Goal: Information Seeking & Learning: Learn about a topic

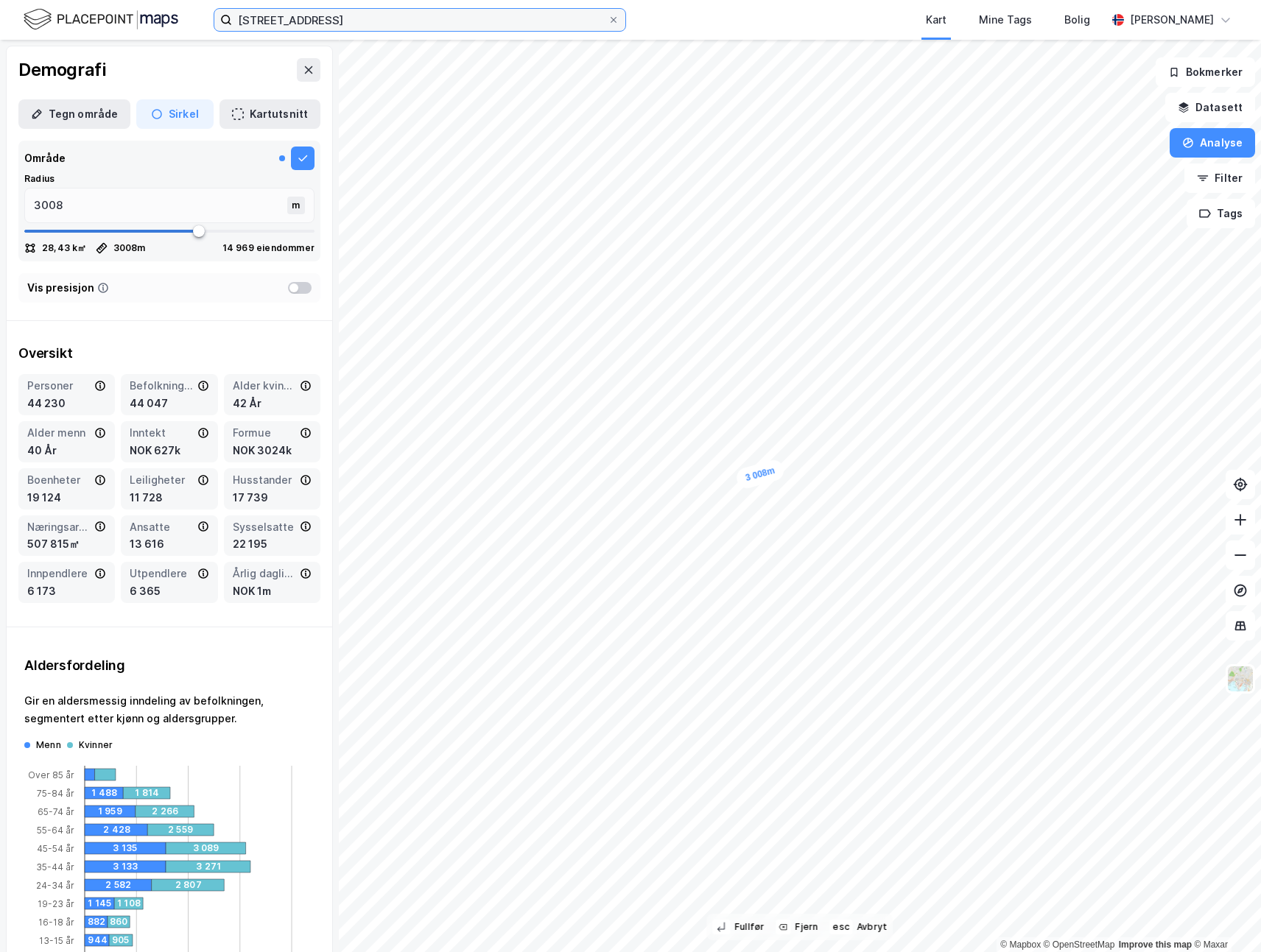
click at [345, 18] on input "[STREET_ADDRESS]" at bounding box center [420, 20] width 375 height 22
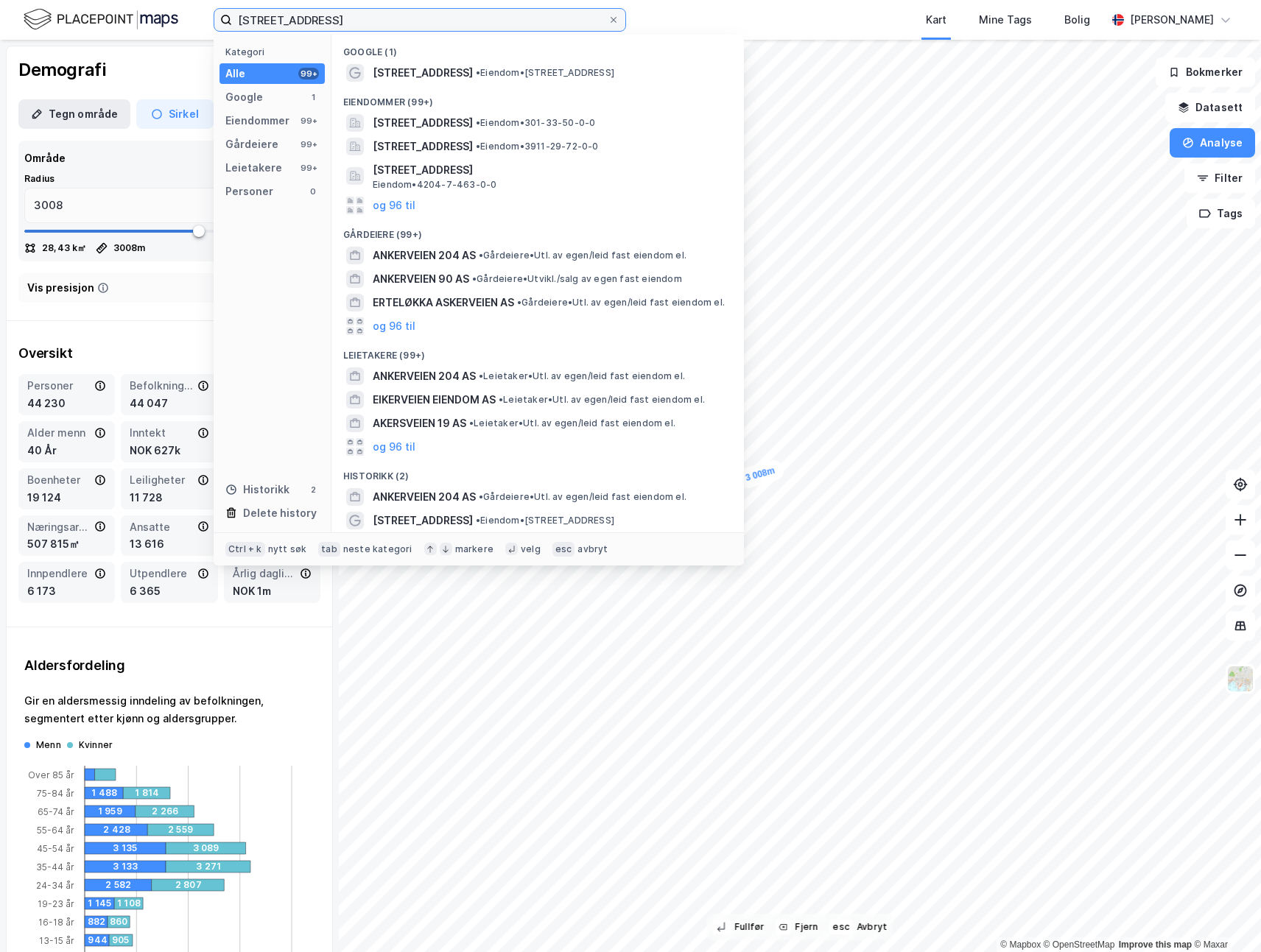
drag, startPoint x: 359, startPoint y: 19, endPoint x: 215, endPoint y: 21, distance: 144.0
click at [215, 21] on label "[STREET_ADDRESS]" at bounding box center [420, 20] width 412 height 24
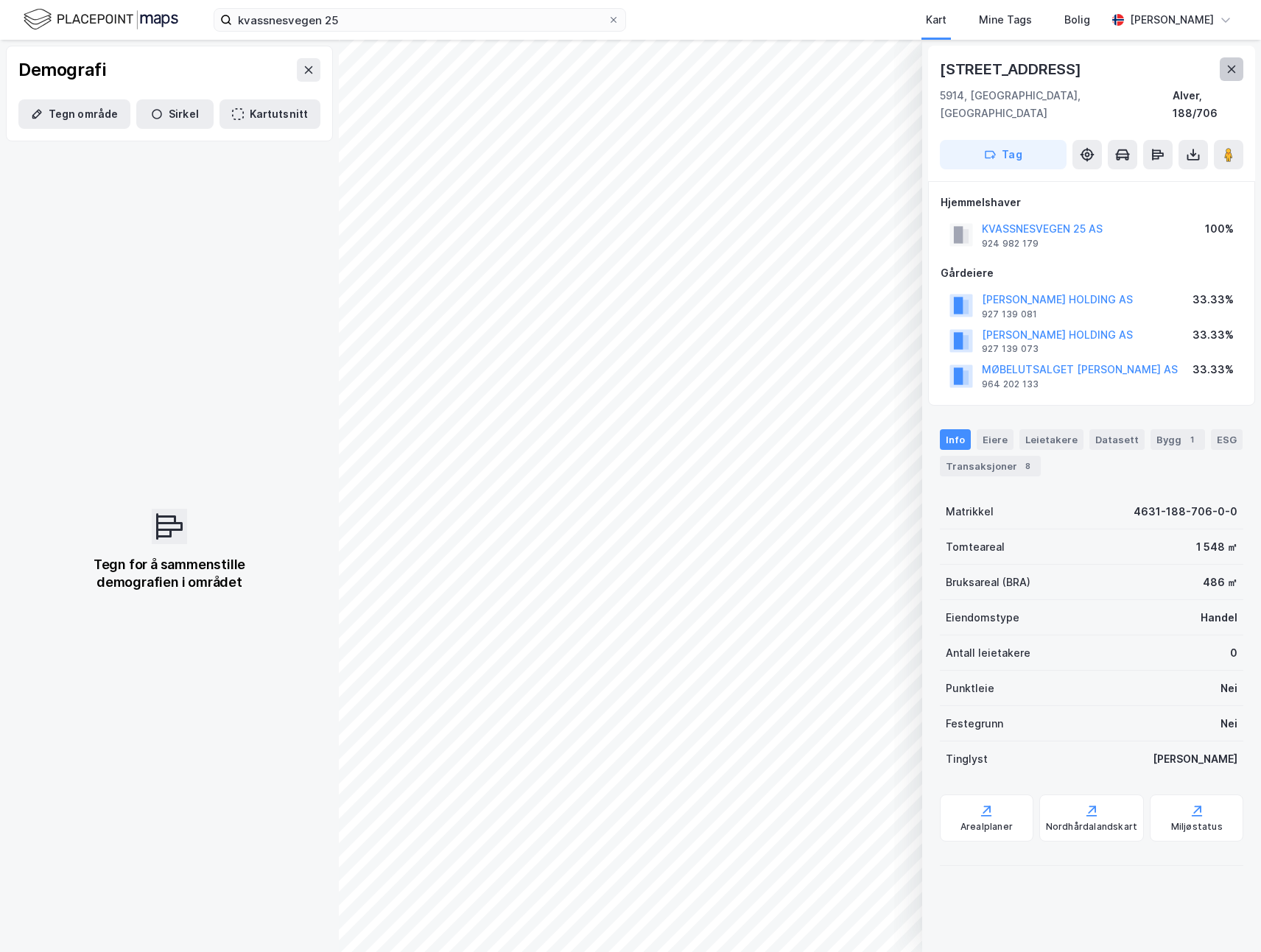
click at [1240, 64] on button at bounding box center [1231, 69] width 24 height 24
click at [1234, 68] on icon at bounding box center [1231, 69] width 11 height 11
click at [353, 21] on input "kvassnesvegen 25" at bounding box center [420, 20] width 375 height 22
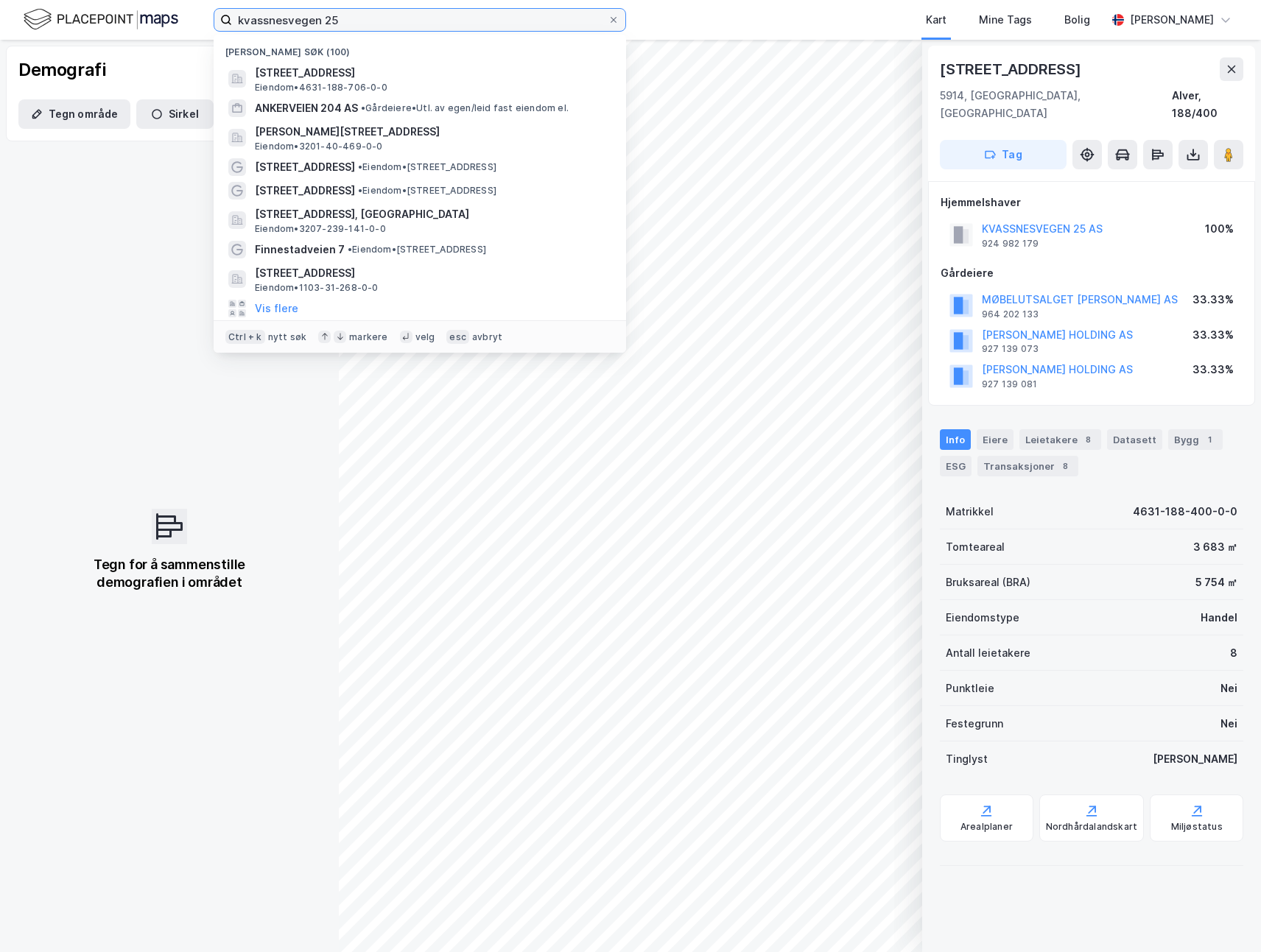
drag, startPoint x: 370, startPoint y: 17, endPoint x: 117, endPoint y: 22, distance: 253.0
click at [117, 22] on div "kvassnesvegen 25 Nylige søk (100) [STREET_ADDRESS], ALVER Eiendom • 4631-188-70…" at bounding box center [630, 20] width 1261 height 40
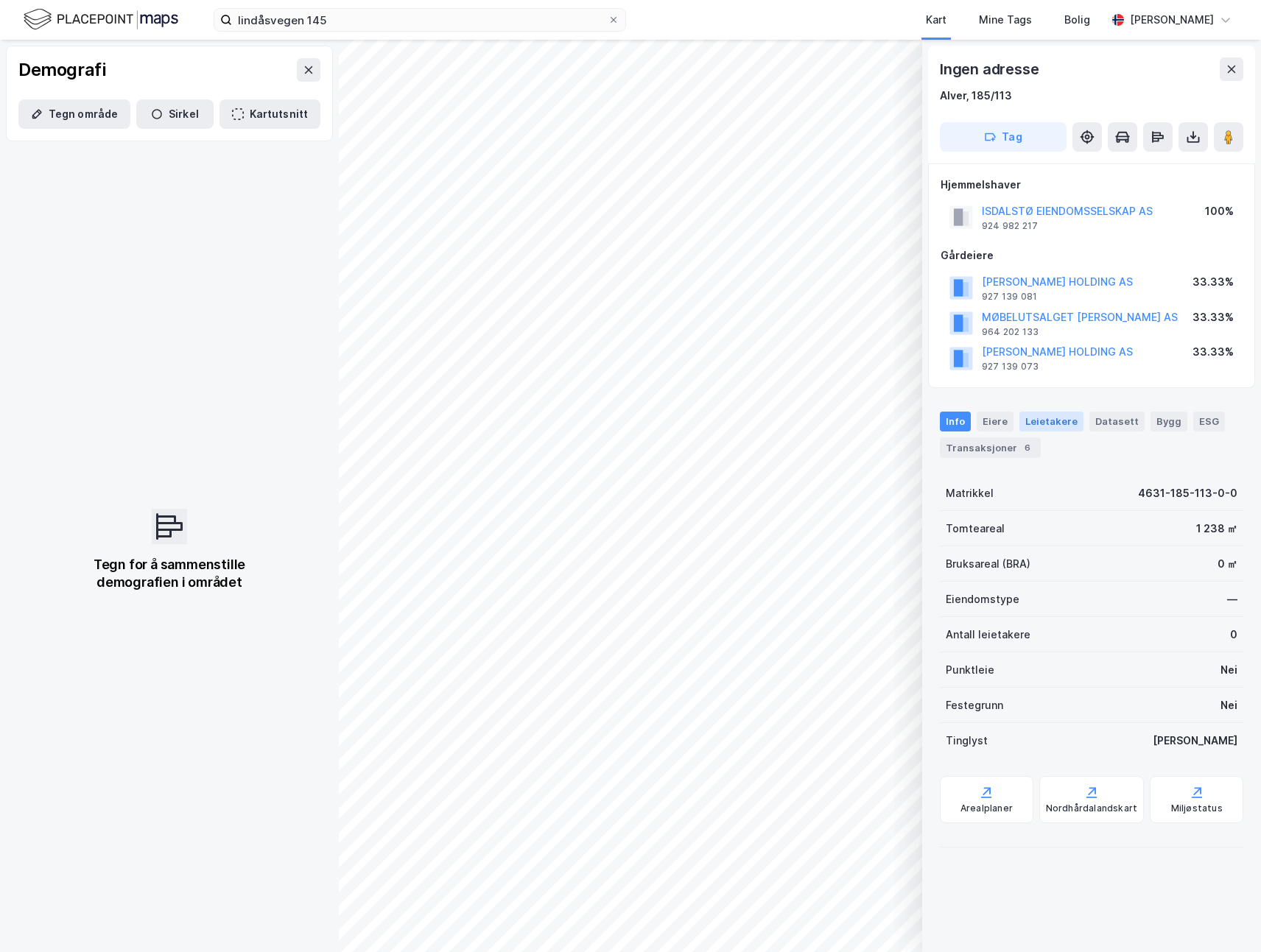
click at [1061, 417] on div "Leietakere" at bounding box center [1052, 420] width 64 height 19
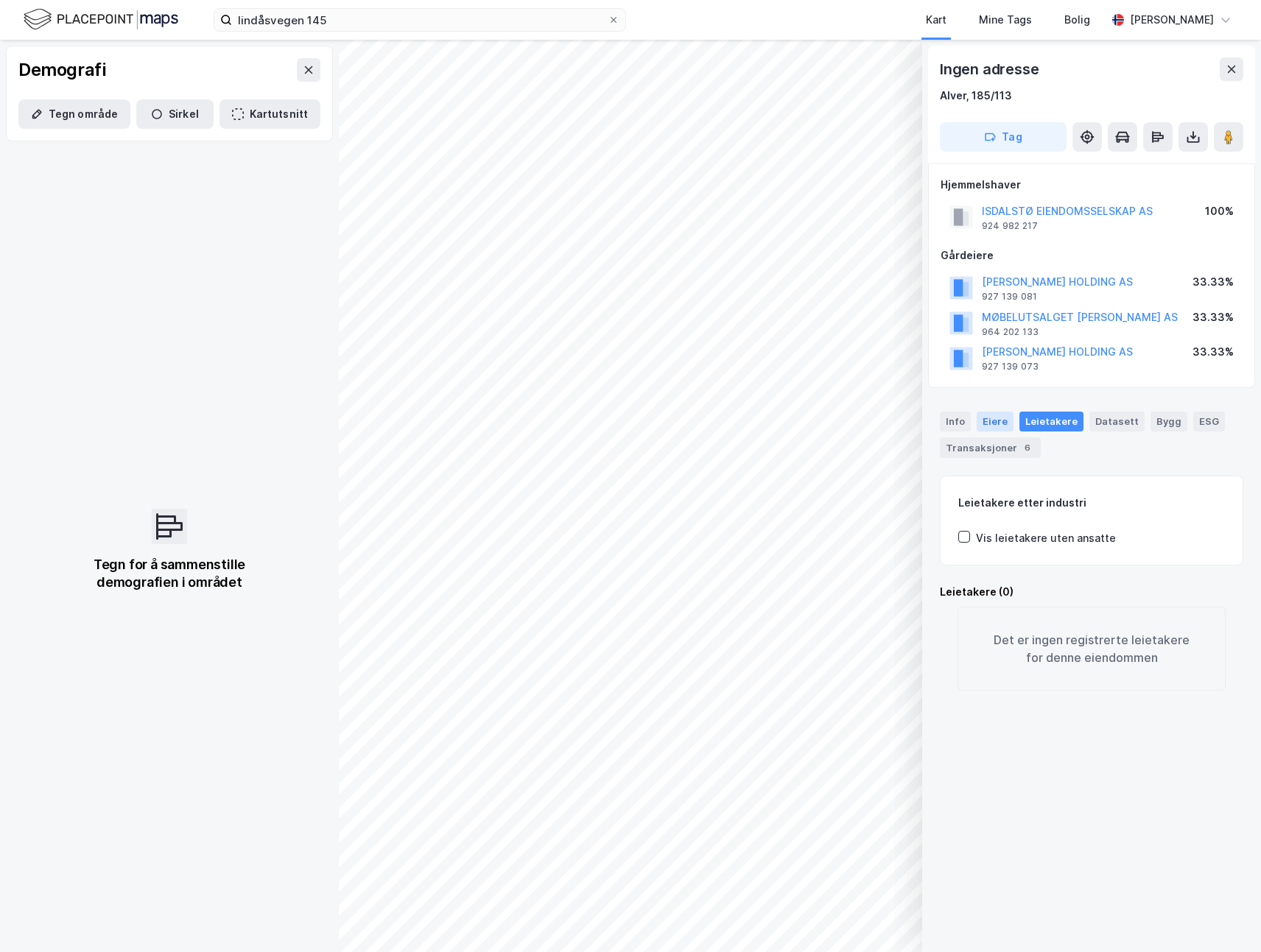
click at [997, 426] on div "Eiere" at bounding box center [995, 420] width 37 height 19
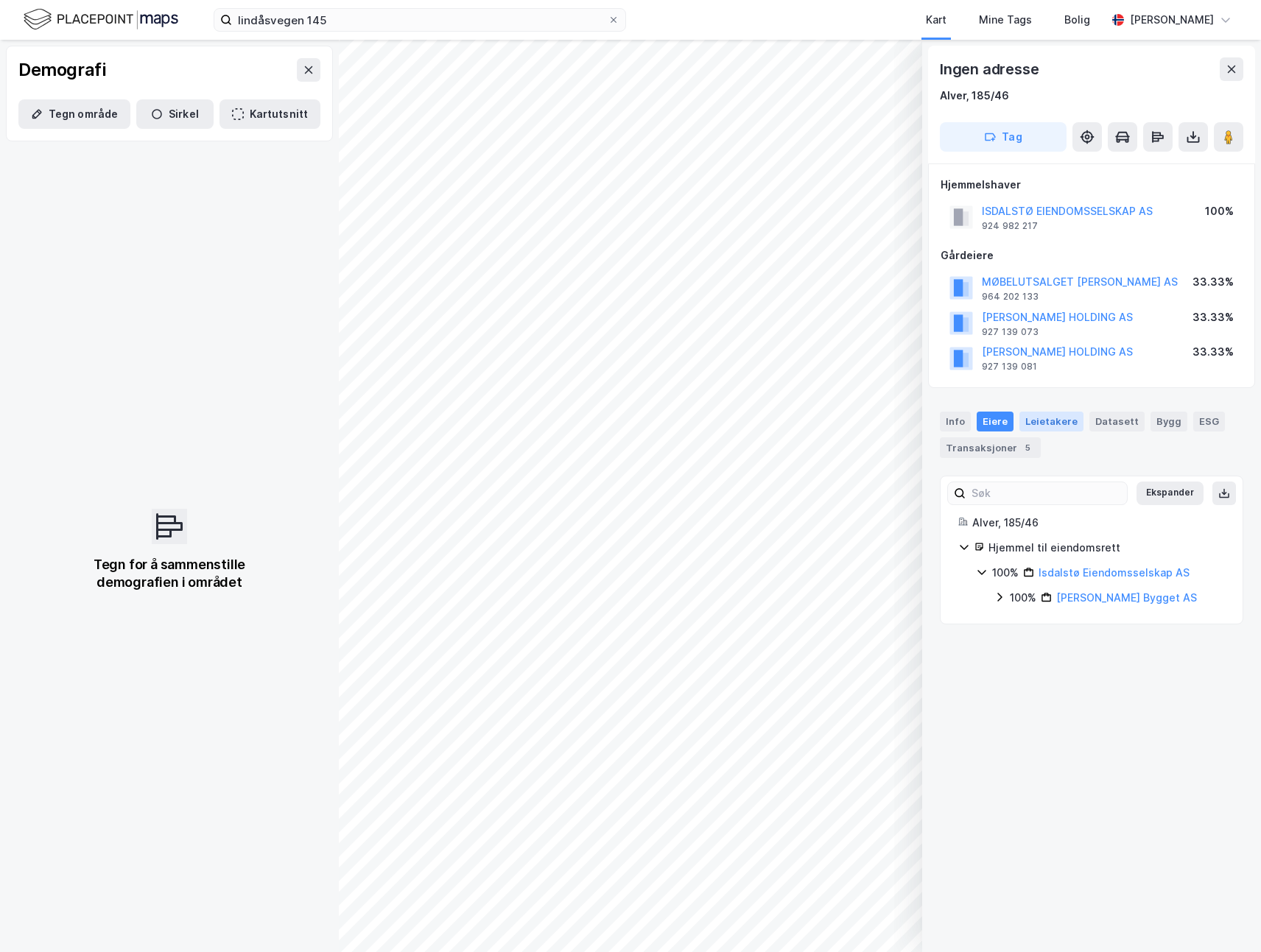
click at [1028, 427] on div "Leietakere" at bounding box center [1052, 420] width 64 height 19
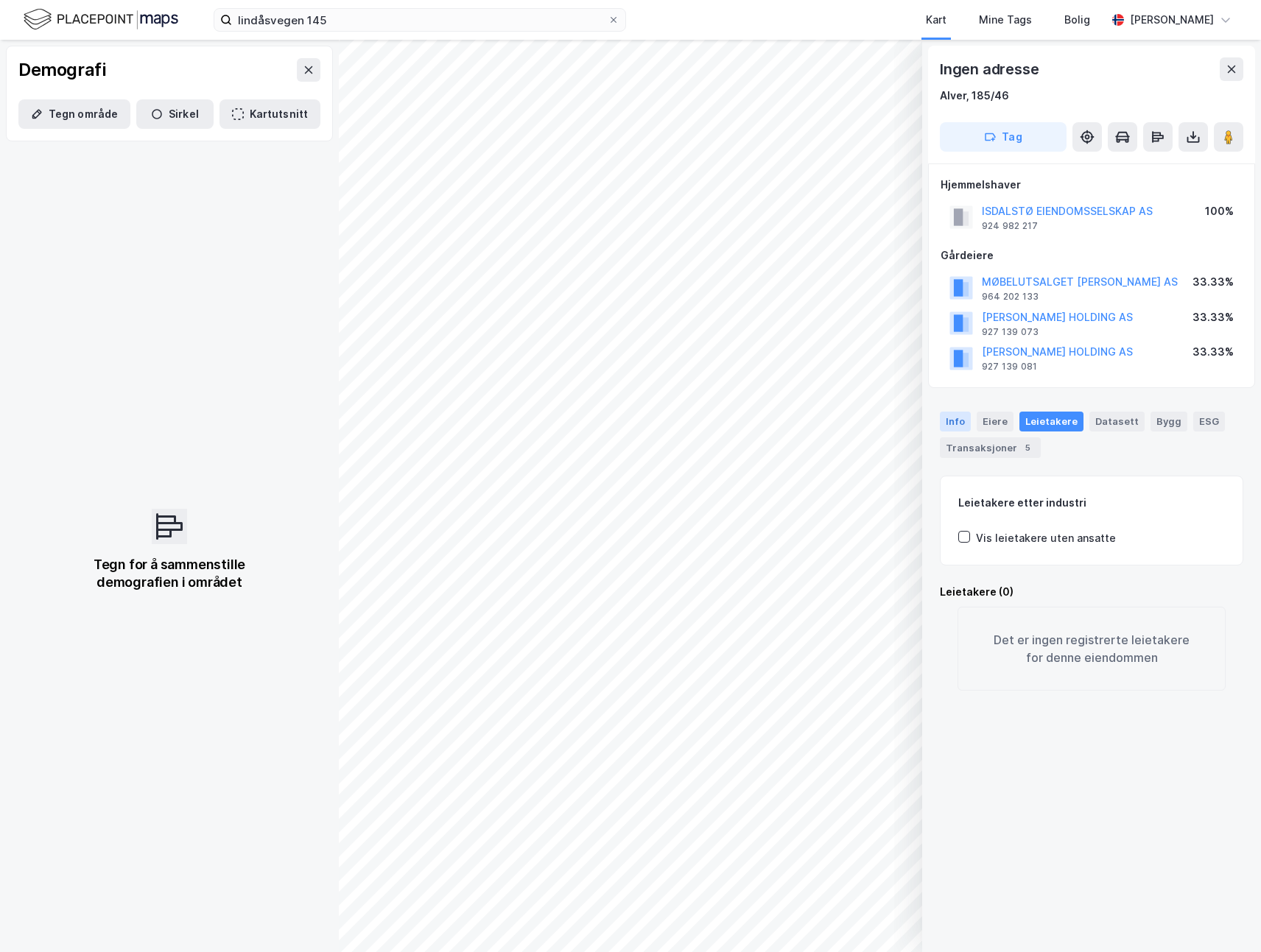
click at [952, 422] on div "Info" at bounding box center [955, 420] width 31 height 19
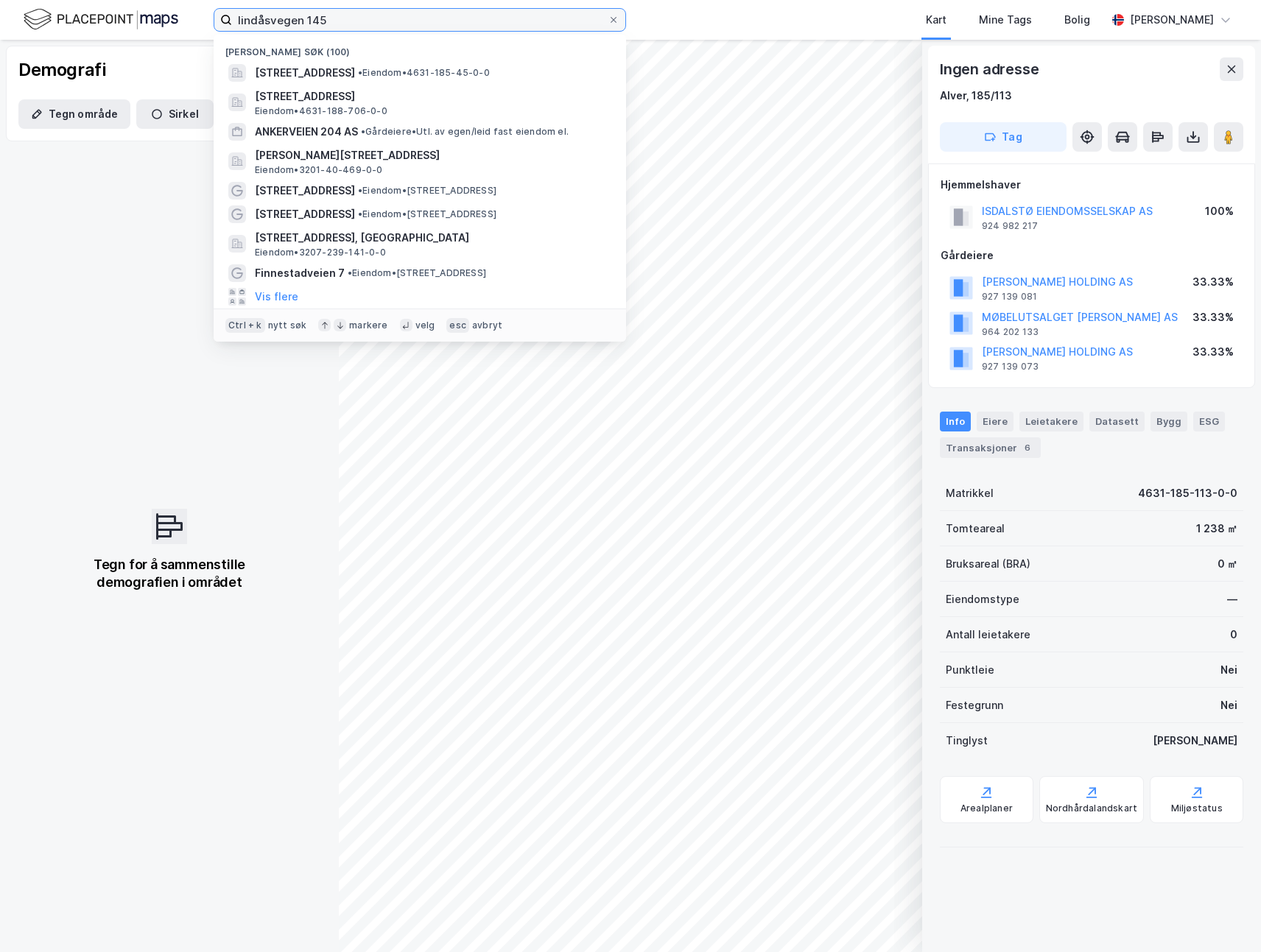
click at [332, 25] on input "lindåsvegen 145" at bounding box center [420, 20] width 375 height 22
drag, startPoint x: 341, startPoint y: 21, endPoint x: 182, endPoint y: 17, distance: 159.1
click at [182, 17] on div "lindåsvegen 145 Nylige søk (100) [STREET_ADDRESS] • Eiendom • 4631-185-45-0-0 […" at bounding box center [630, 20] width 1261 height 40
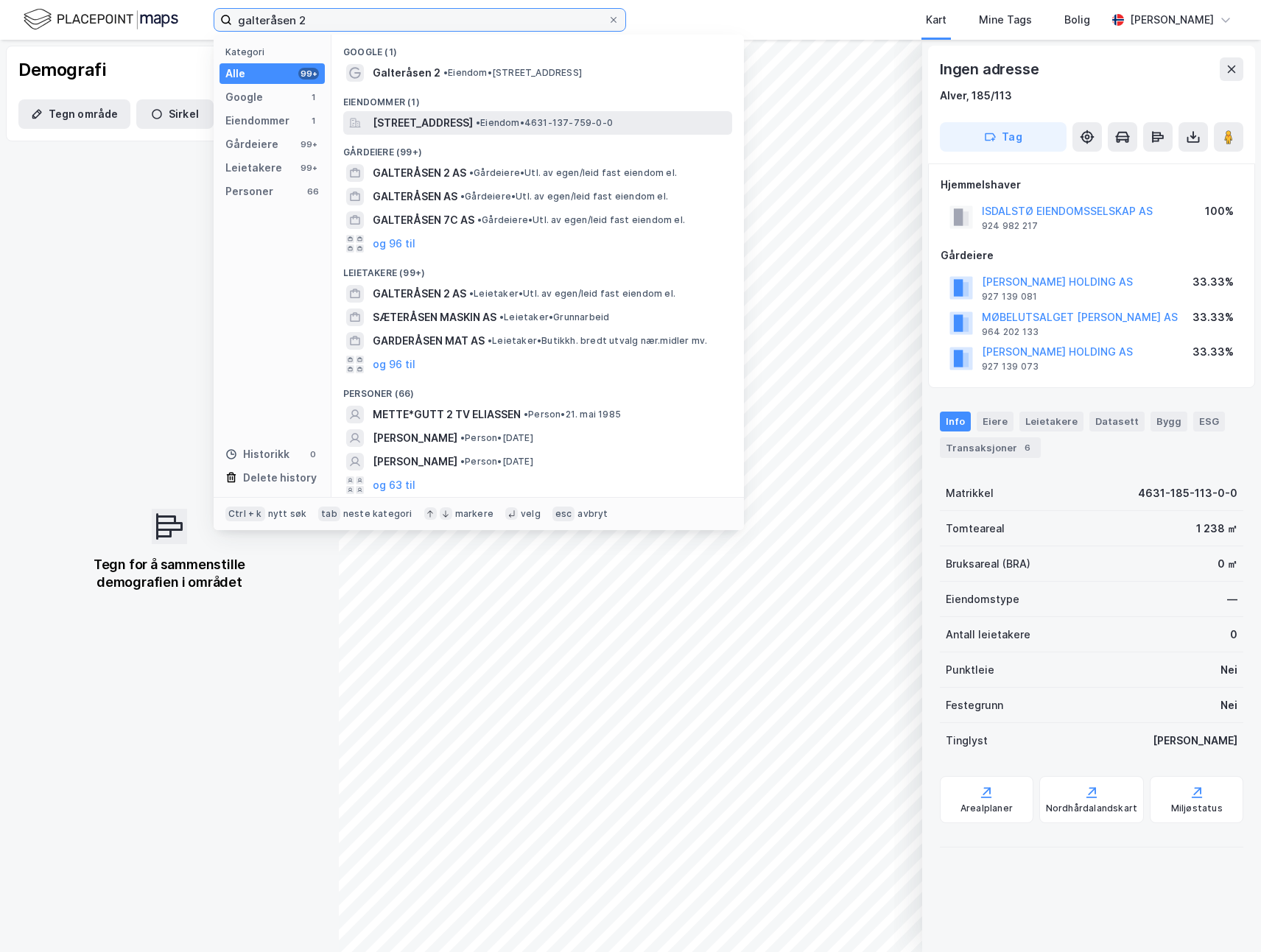
type input "galteråsen 2"
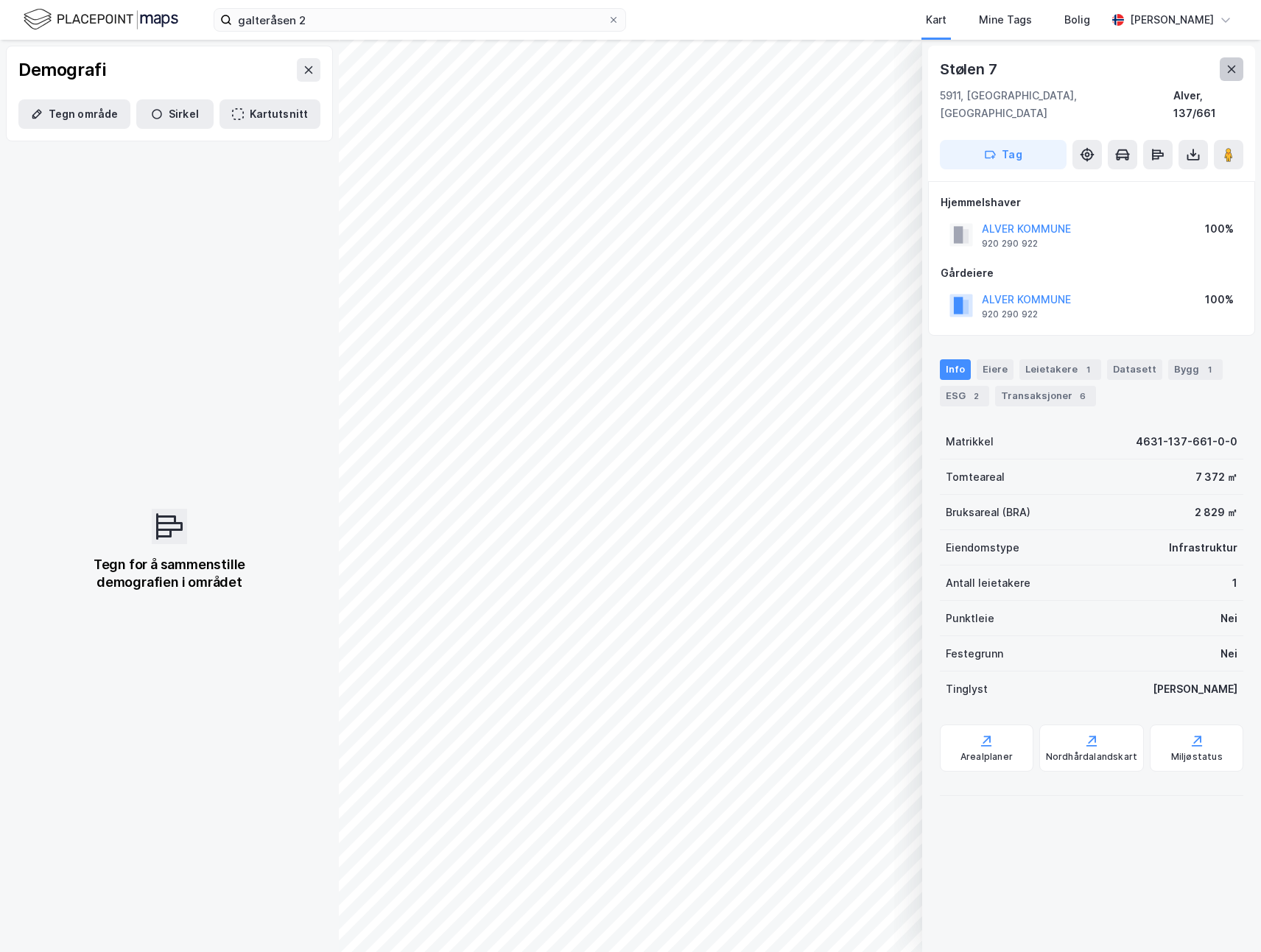
click at [1240, 75] on button at bounding box center [1231, 69] width 24 height 24
